Goal: Information Seeking & Learning: Learn about a topic

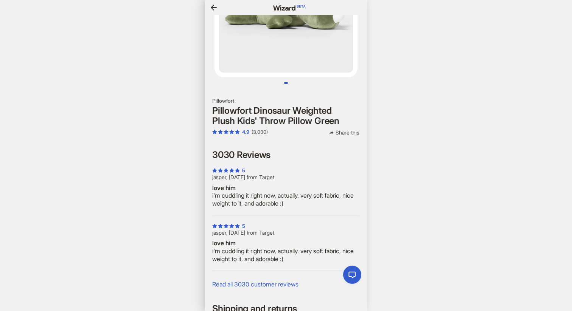
scroll to position [0, 900]
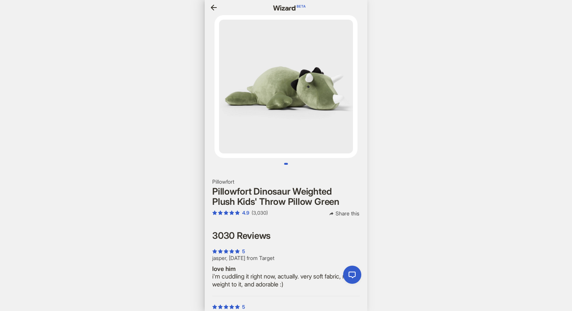
scroll to position [0, 692]
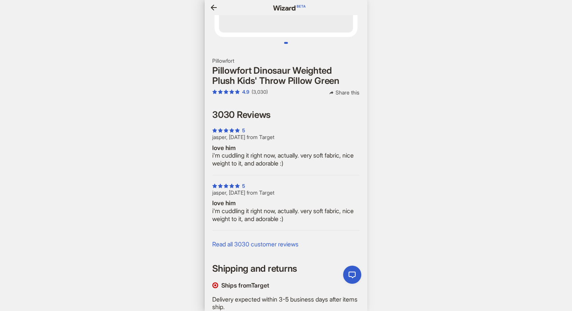
scroll to position [0, 590]
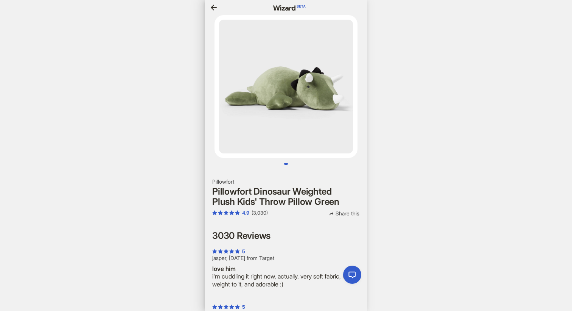
scroll to position [0, 589]
